Goal: Transaction & Acquisition: Purchase product/service

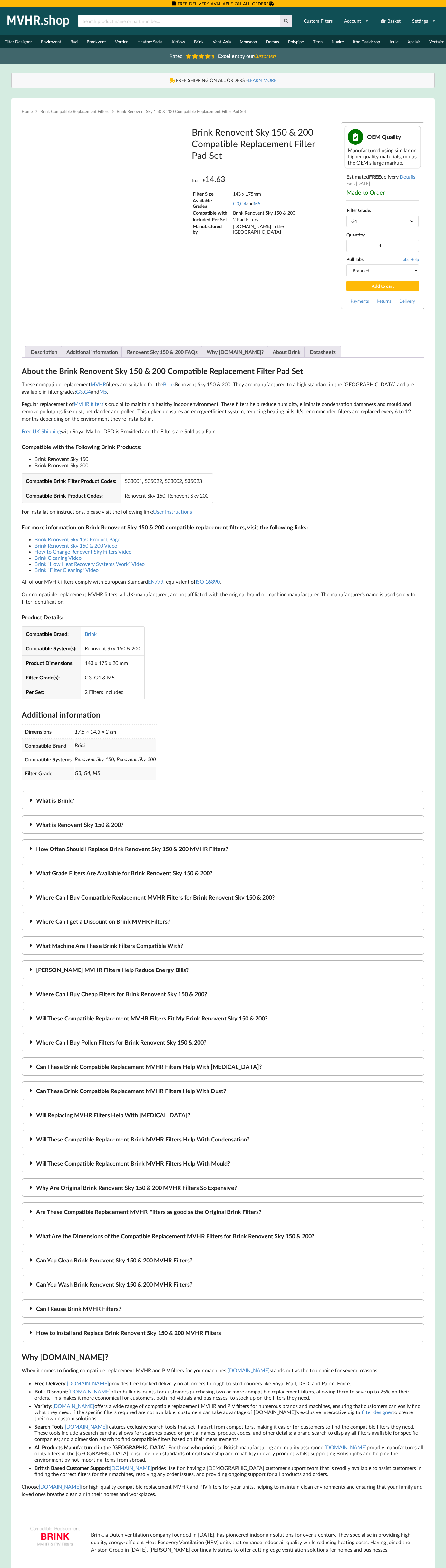
type input "**********"
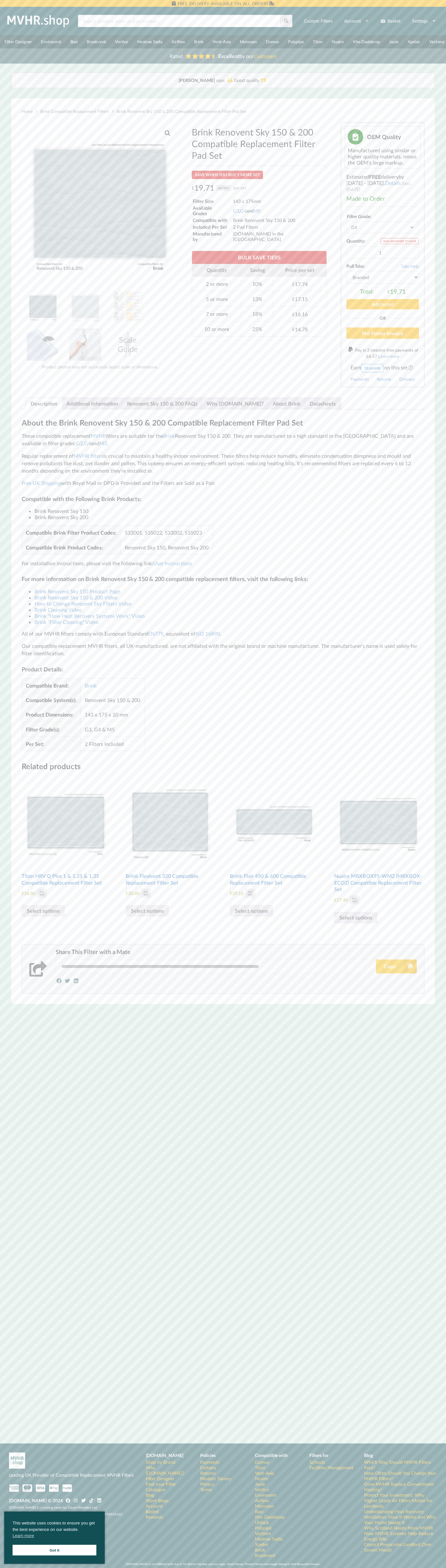
select select "M5"
select select "black"
click at [383, 308] on button "Add to cart" at bounding box center [383, 304] width 73 height 10
